Goal: Task Accomplishment & Management: Use online tool/utility

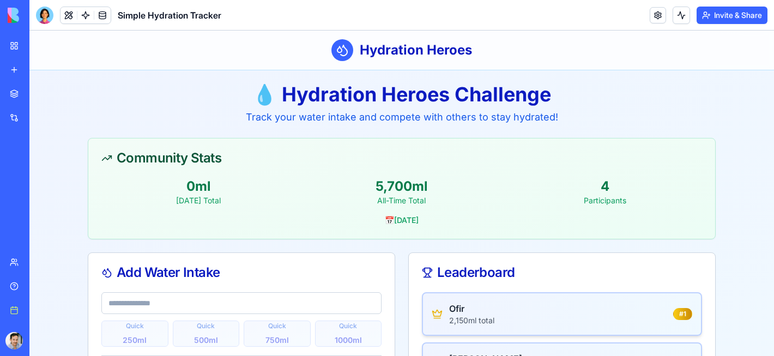
scroll to position [43, 0]
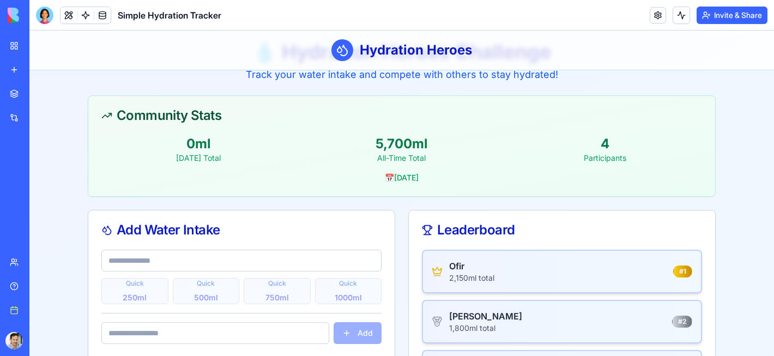
click at [61, 138] on main "💧 Hydration Heroes Challenge Track your water intake and compete with others to…" at bounding box center [401, 249] width 745 height 443
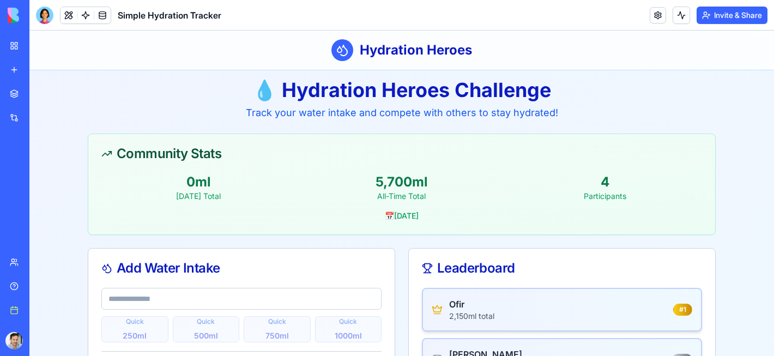
scroll to position [0, 0]
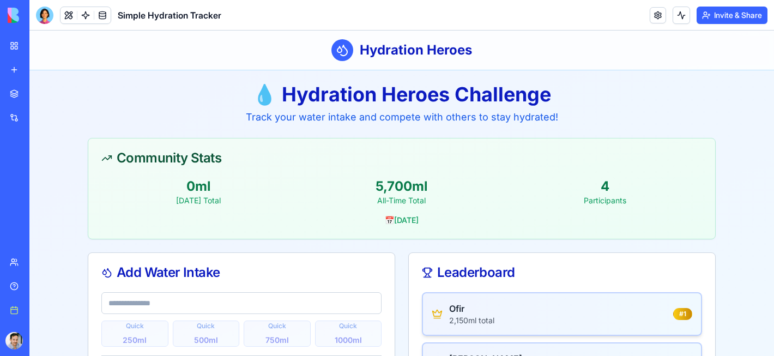
click at [370, 219] on div "📅 [DATE]" at bounding box center [401, 220] width 601 height 11
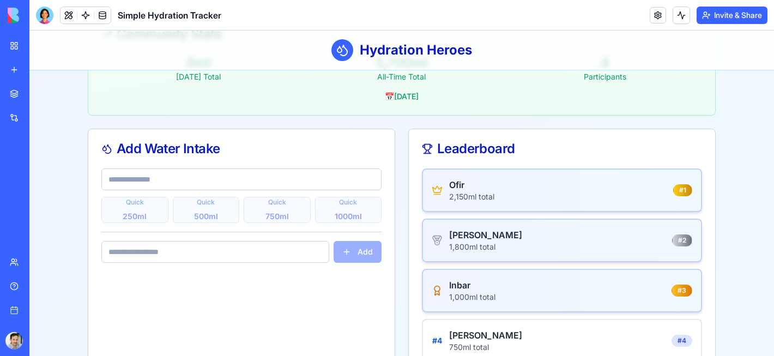
scroll to position [126, 0]
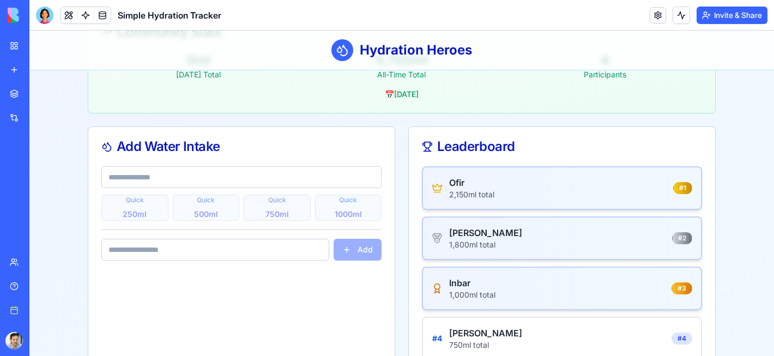
click at [395, 233] on div "Add Water Intake Quick 250 ml Quick 500 ml Quick 750 ml Quick 1000 ml Add" at bounding box center [241, 249] width 307 height 247
click at [41, 9] on div at bounding box center [44, 15] width 17 height 17
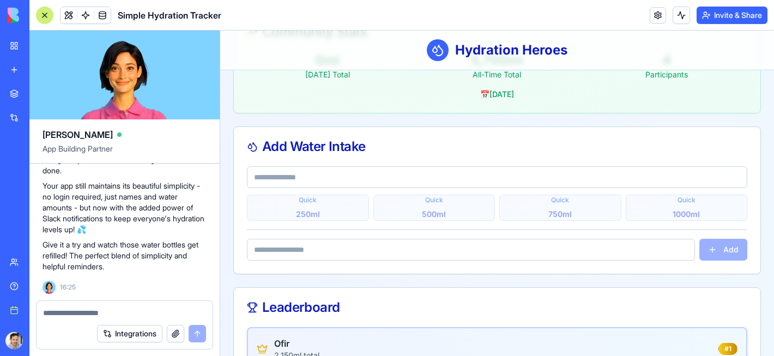
click at [68, 315] on textarea at bounding box center [124, 312] width 163 height 11
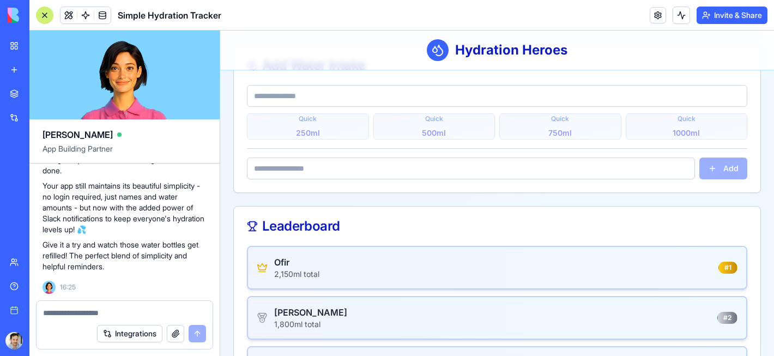
scroll to position [318, 0]
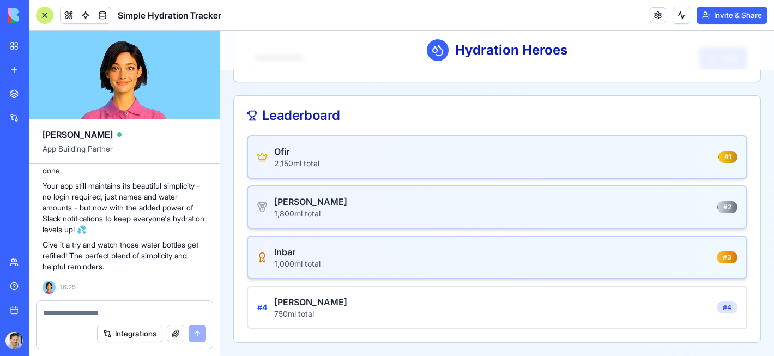
click at [188, 305] on div at bounding box center [125, 309] width 176 height 17
click at [165, 306] on div at bounding box center [125, 309] width 176 height 17
click at [57, 315] on textarea at bounding box center [124, 312] width 163 height 11
type textarea "*"
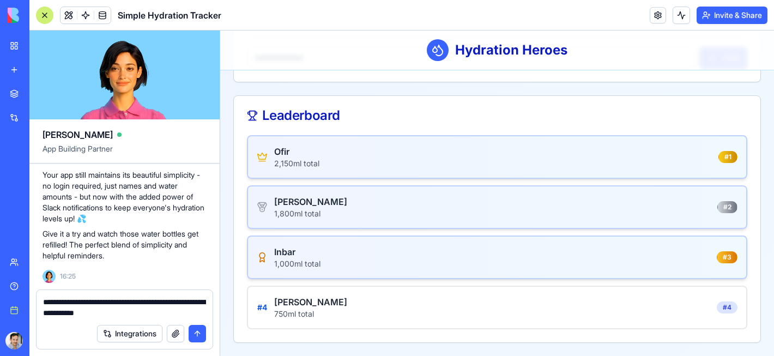
click at [77, 316] on textarea "**********" at bounding box center [124, 308] width 163 height 22
click at [179, 312] on textarea "**********" at bounding box center [124, 308] width 163 height 22
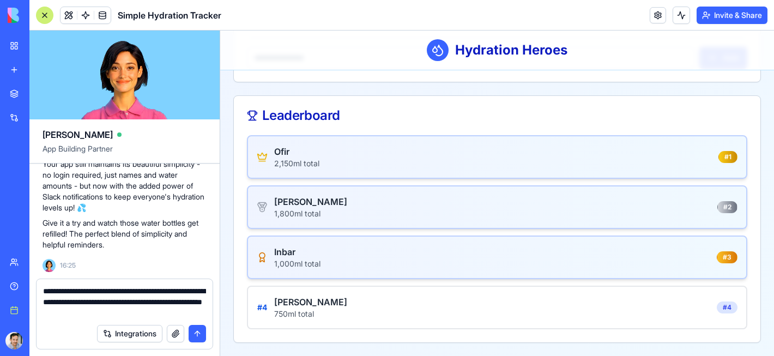
type textarea "**********"
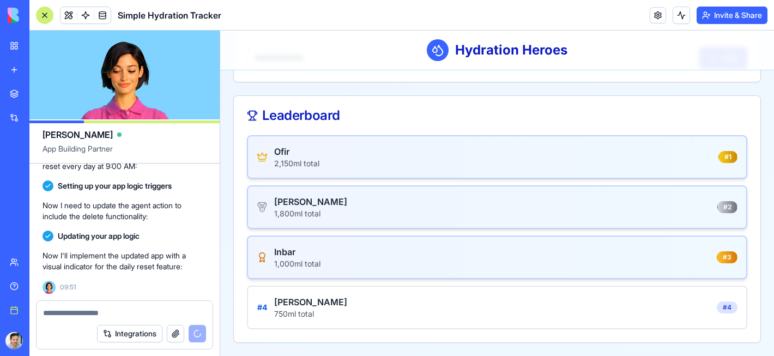
scroll to position [3212, 0]
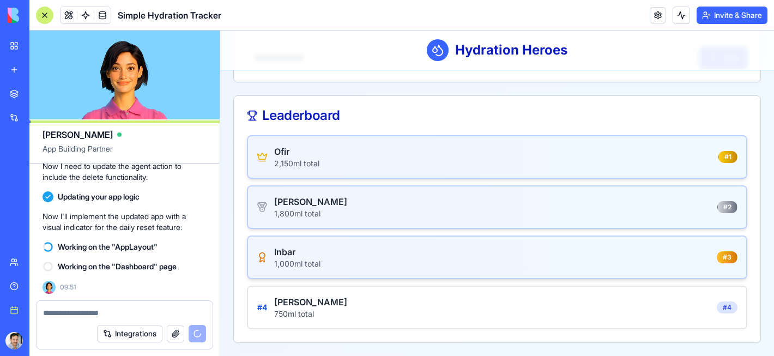
click at [295, 232] on div "Ofir 2,150 ml total # 1 Ari 1,800 ml total # 2 Inbar 1,000 ml total # 3 # 4 [PE…" at bounding box center [497, 232] width 500 height 194
click at [293, 186] on div "Ari 1,800 ml total # 2" at bounding box center [497, 207] width 500 height 44
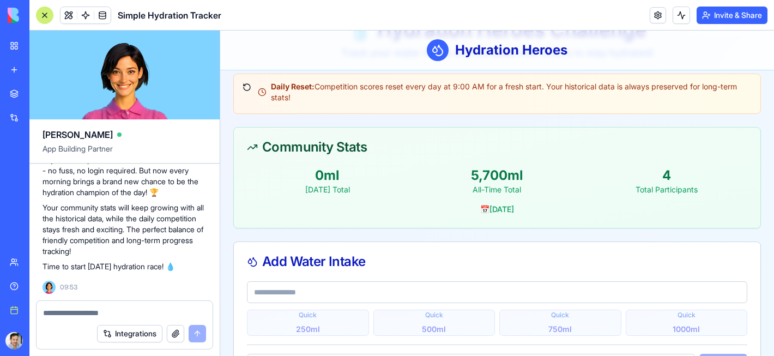
scroll to position [272, 0]
